Goal: Navigation & Orientation: Find specific page/section

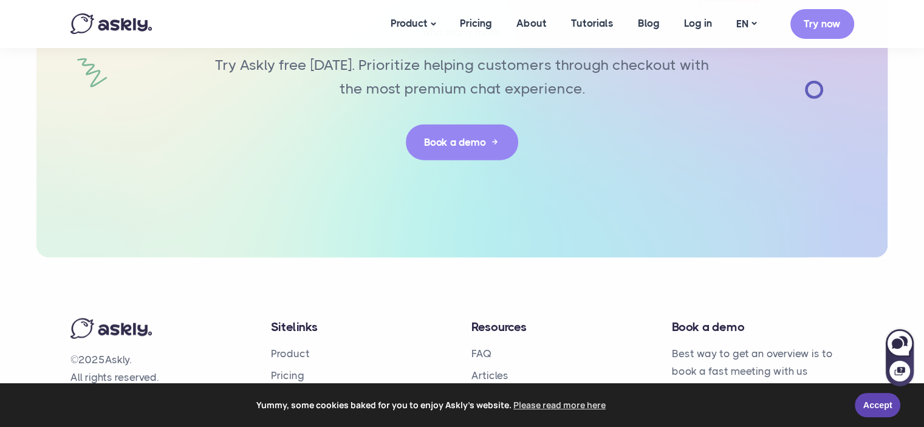
scroll to position [2933, 0]
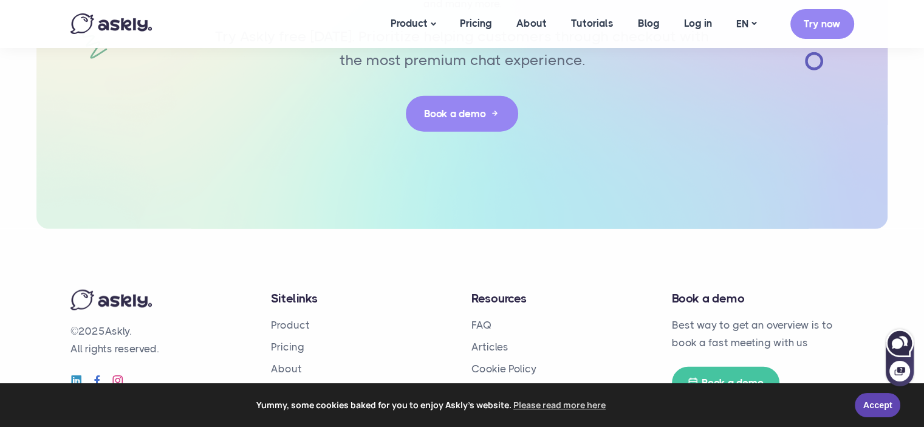
click at [893, 356] on icon at bounding box center [900, 343] width 28 height 28
select select "**"
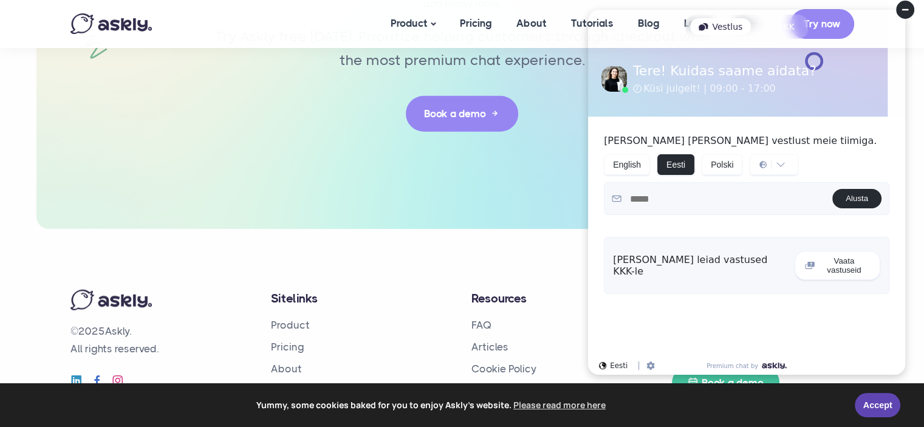
scroll to position [0, 0]
click at [625, 91] on div at bounding box center [625, 90] width 6 height 6
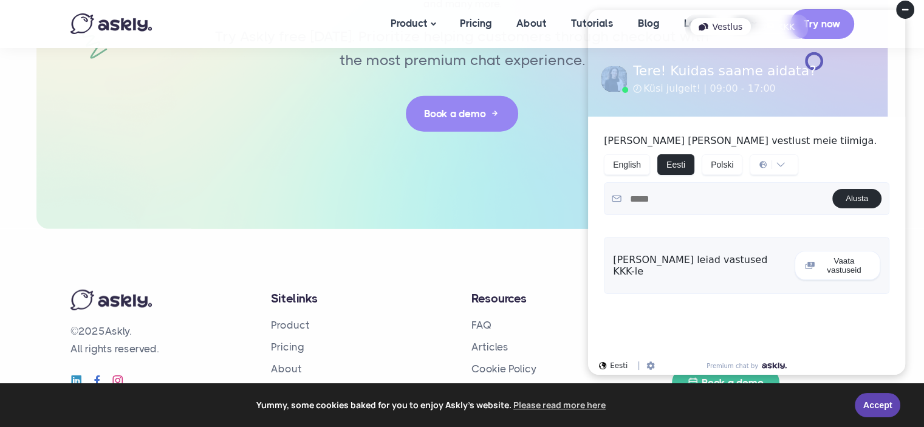
click at [625, 91] on div at bounding box center [625, 90] width 6 height 6
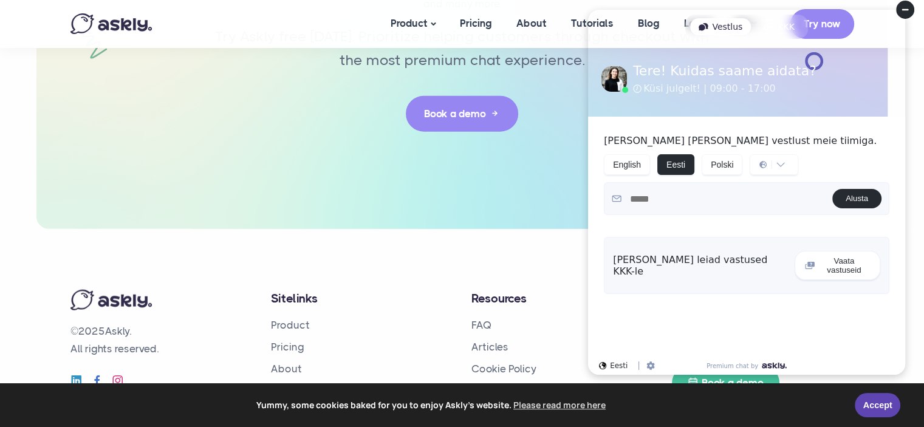
click at [909, 9] on icon at bounding box center [905, 10] width 7 height 2
